Goal: Navigation & Orientation: Find specific page/section

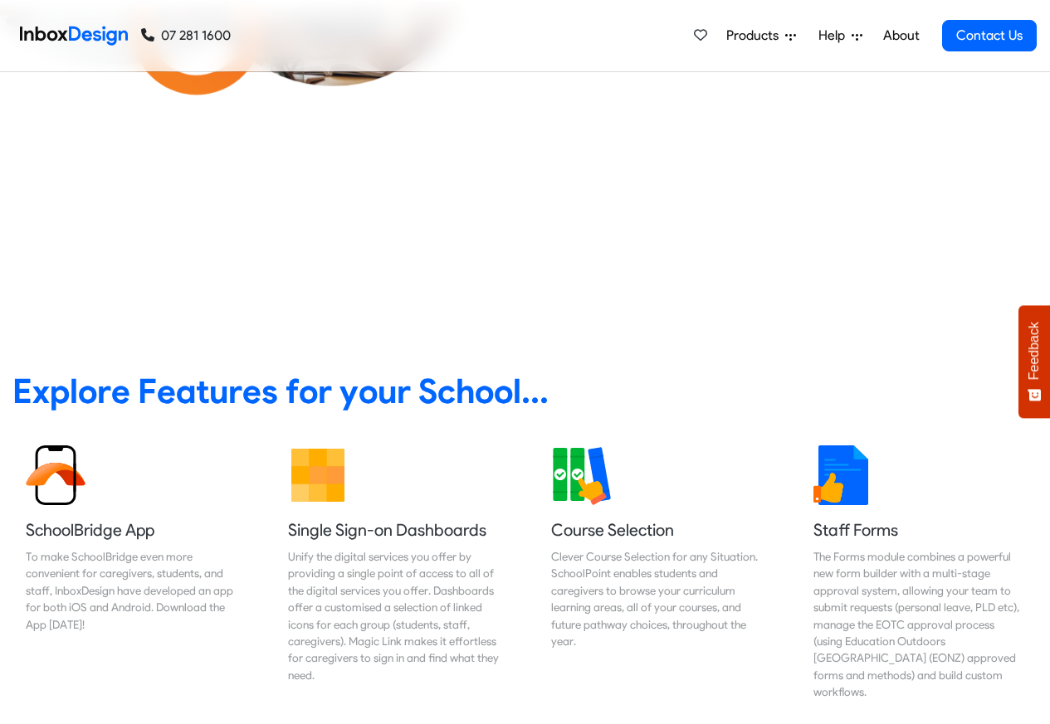
scroll to position [498, 0]
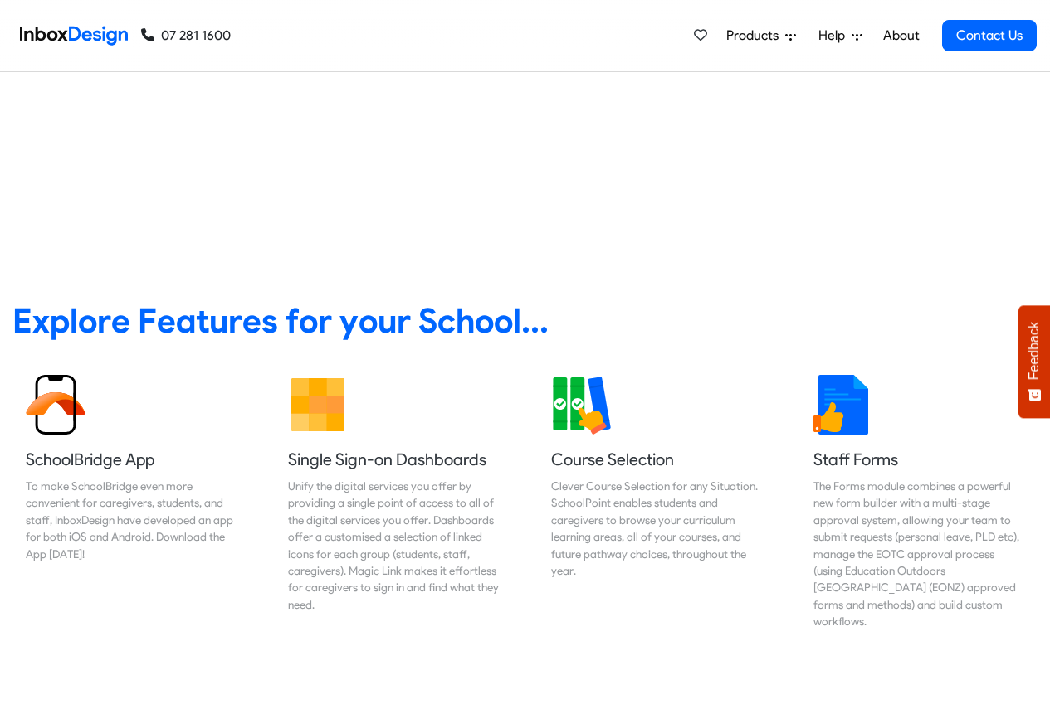
click at [900, 36] on link "About" at bounding box center [901, 35] width 46 height 33
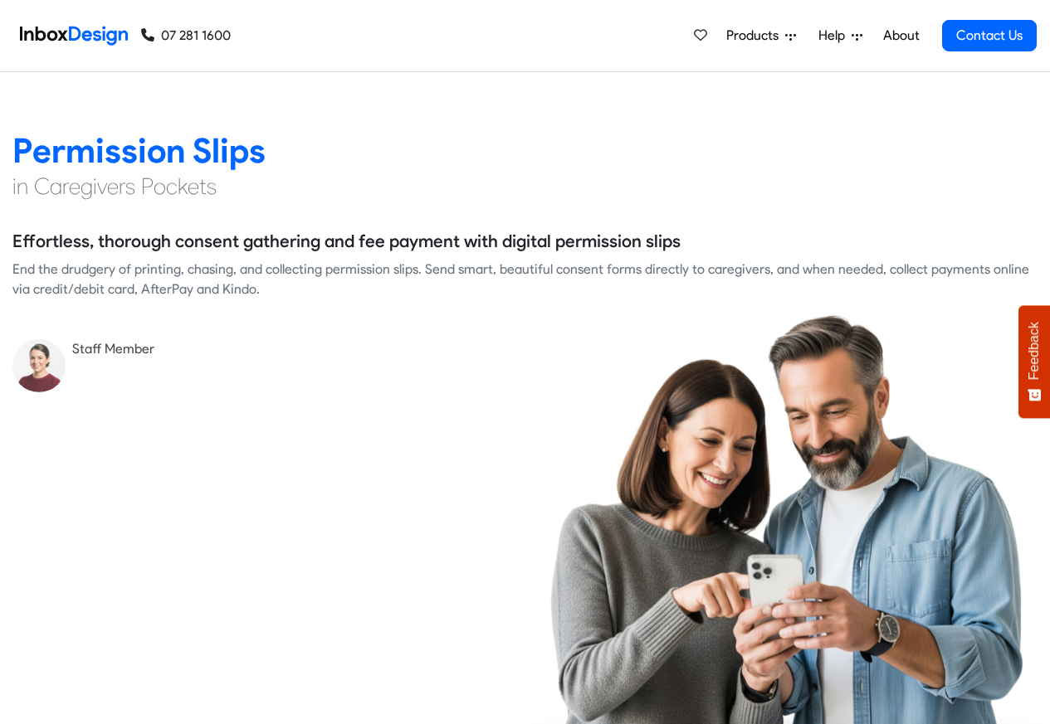
scroll to position [2390, 0]
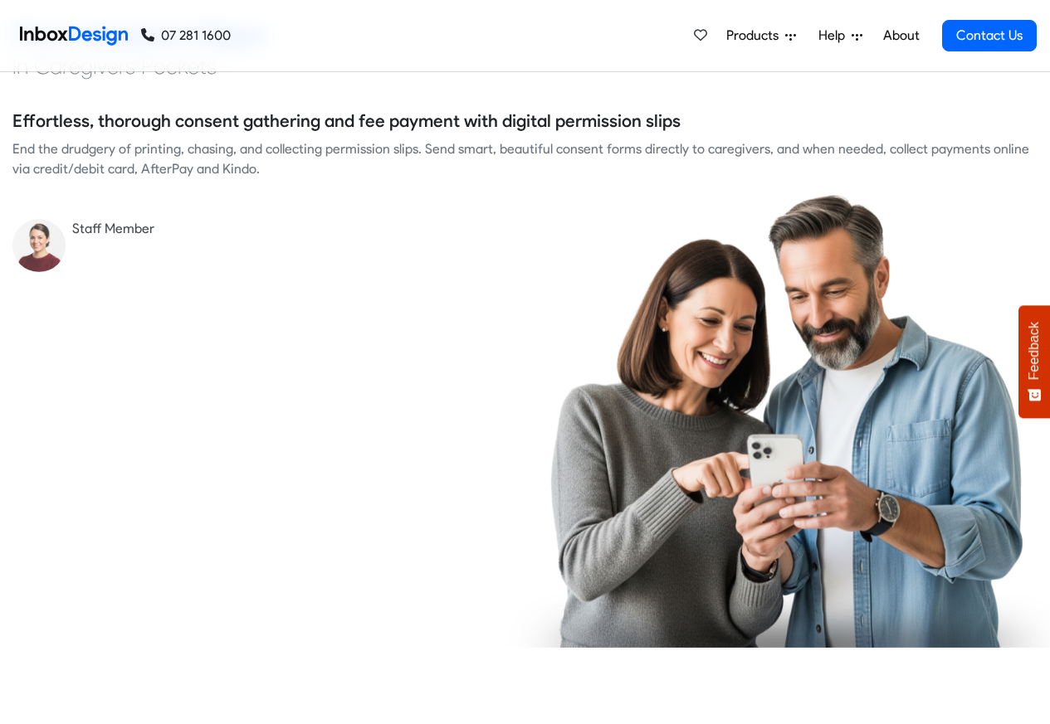
checkbox input "true"
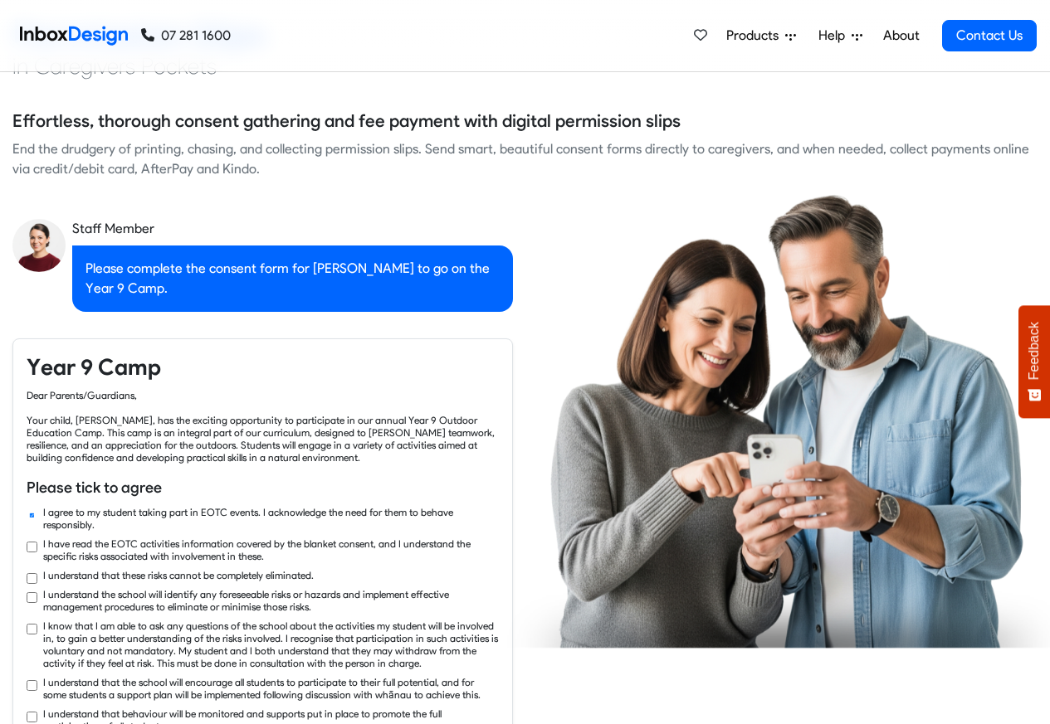
checkbox input "true"
